Goal: Task Accomplishment & Management: Manage account settings

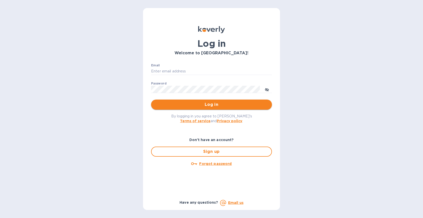
type input "[EMAIL_ADDRESS][DOMAIN_NAME]"
click at [202, 104] on span "Log in" at bounding box center [211, 105] width 113 height 6
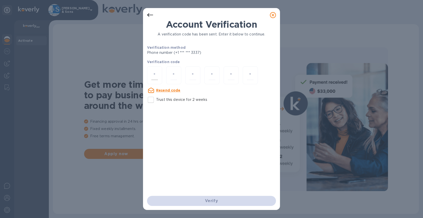
click at [158, 76] on div at bounding box center [154, 76] width 15 height 18
type input "1"
type input "2"
type input "7"
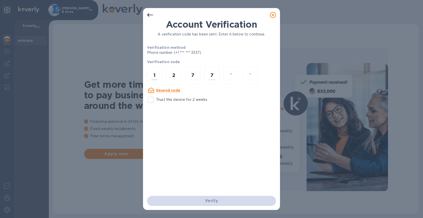
type input "7"
type input "3"
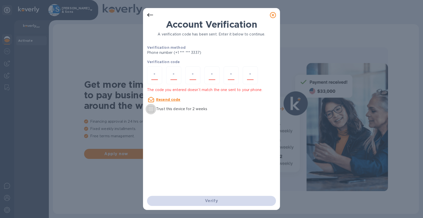
click at [153, 108] on input "Trust this device for 2 weeks" at bounding box center [151, 109] width 11 height 11
checkbox input "true"
click at [156, 77] on input "number" at bounding box center [154, 75] width 7 height 9
type input "1"
type input "2"
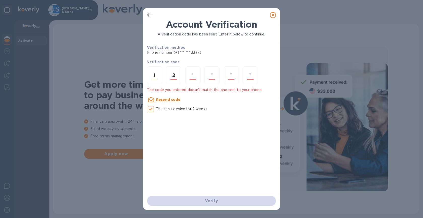
type input "7"
type input "2"
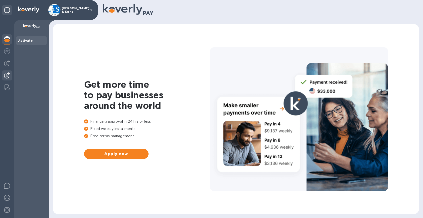
click at [8, 74] on img at bounding box center [7, 76] width 6 height 6
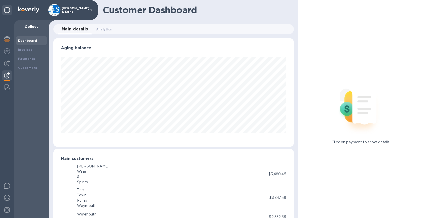
scroll to position [251901, 251772]
click at [32, 48] on div "Invoices" at bounding box center [31, 49] width 27 height 5
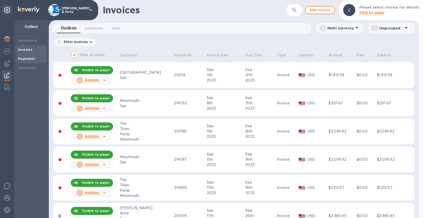
click at [30, 59] on b "Payments" at bounding box center [26, 59] width 17 height 4
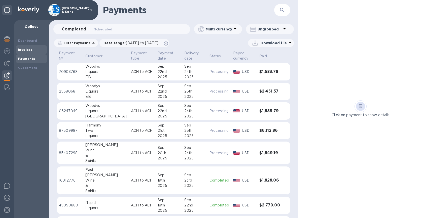
click at [31, 51] on b "Invoices" at bounding box center [25, 50] width 14 height 4
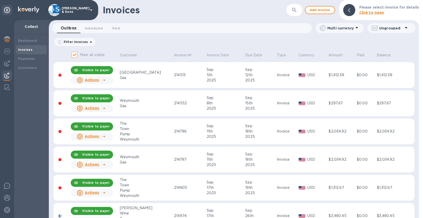
click at [90, 28] on span "Scheduled 0" at bounding box center [94, 28] width 18 height 5
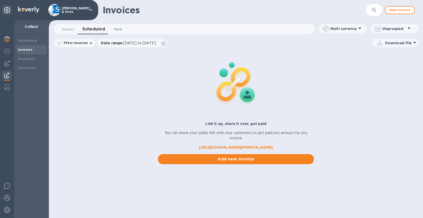
click at [122, 29] on span "Paid 0" at bounding box center [118, 29] width 10 height 5
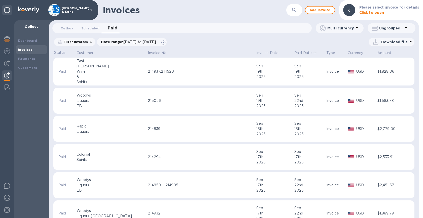
click at [295, 51] on p "Paid Date" at bounding box center [303, 52] width 17 height 5
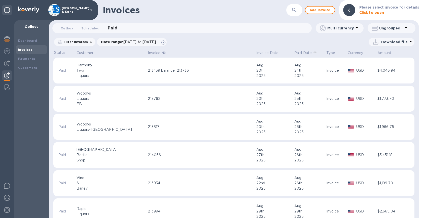
click at [295, 54] on p "Paid Date" at bounding box center [303, 52] width 17 height 5
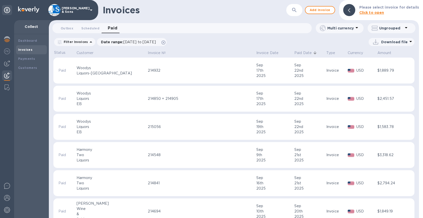
click at [408, 40] on icon at bounding box center [411, 42] width 6 height 6
click at [389, 53] on li "XLSX file" at bounding box center [392, 54] width 34 height 14
click at [66, 28] on span "Outbox 0" at bounding box center [67, 28] width 13 height 5
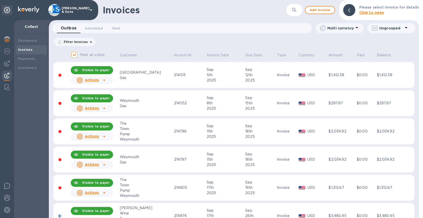
click at [157, 41] on div "Filter Invoices Amount Paid Balance" at bounding box center [233, 42] width 361 height 10
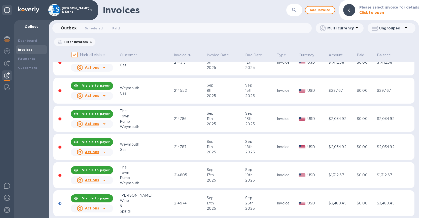
scroll to position [18, 0]
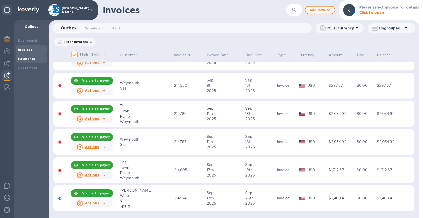
click at [30, 56] on div "Payments" at bounding box center [31, 58] width 27 height 5
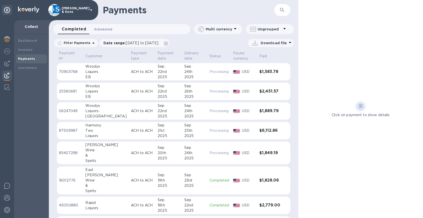
click at [111, 29] on button "Scheduled 0" at bounding box center [103, 29] width 26 height 10
